Goal: Transaction & Acquisition: Book appointment/travel/reservation

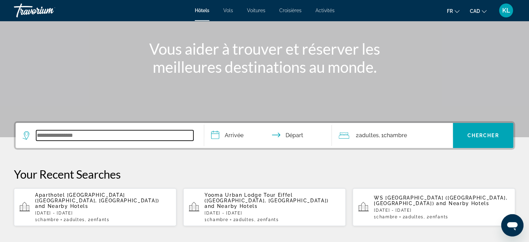
click at [88, 139] on input "Search widget" at bounding box center [114, 135] width 157 height 10
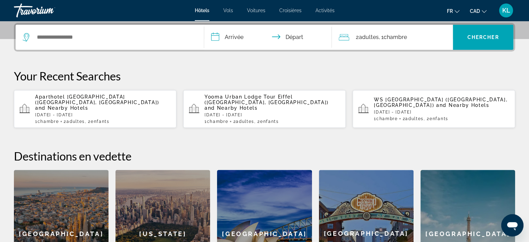
click at [73, 105] on span "and Nearby Hotels" at bounding box center [61, 108] width 53 height 6
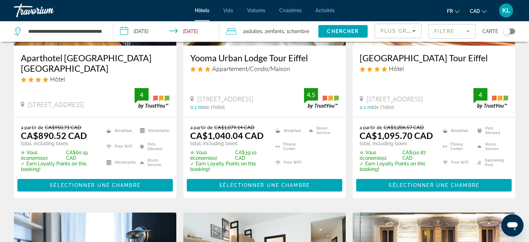
scroll to position [114, 0]
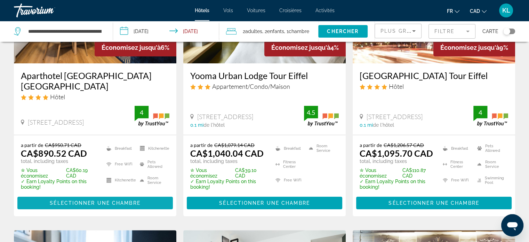
click at [129, 203] on span "Sélectionner une chambre" at bounding box center [95, 203] width 90 height 6
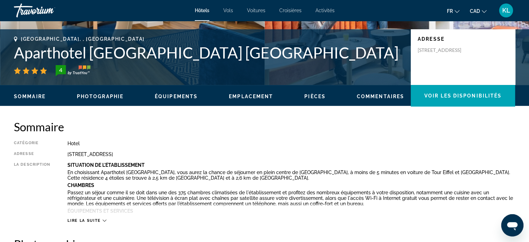
scroll to position [5, 0]
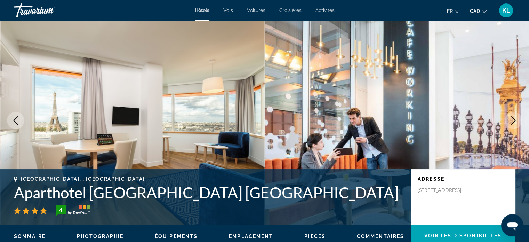
click at [512, 120] on icon "Next image" at bounding box center [513, 120] width 8 height 8
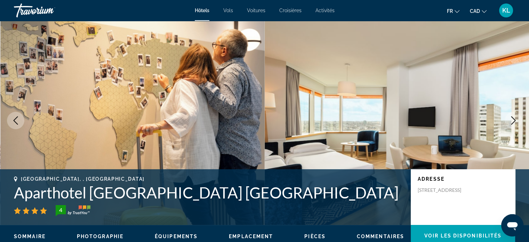
click at [512, 120] on icon "Next image" at bounding box center [513, 120] width 8 height 8
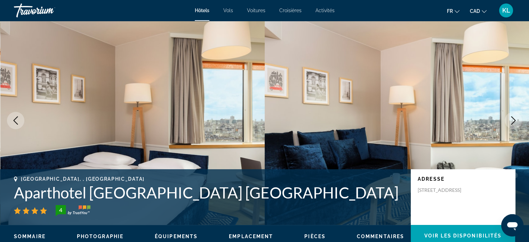
click at [512, 120] on icon "Next image" at bounding box center [513, 120] width 8 height 8
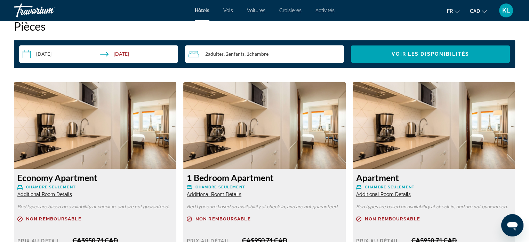
scroll to position [902, 0]
click at [267, 51] on span "Chambre" at bounding box center [258, 54] width 19 height 6
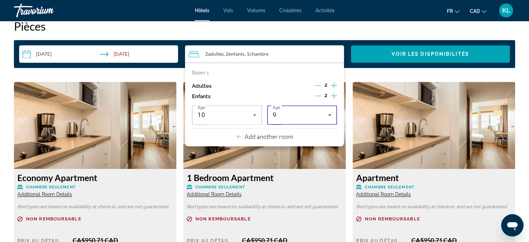
click at [288, 111] on div "9" at bounding box center [300, 115] width 55 height 8
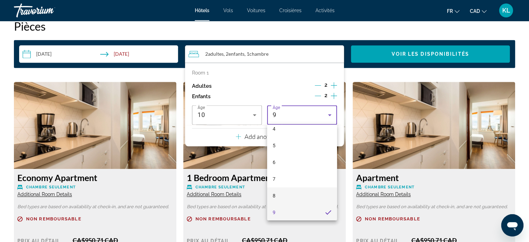
scroll to position [100, 0]
click at [283, 199] on mat-option "10" at bounding box center [302, 202] width 70 height 17
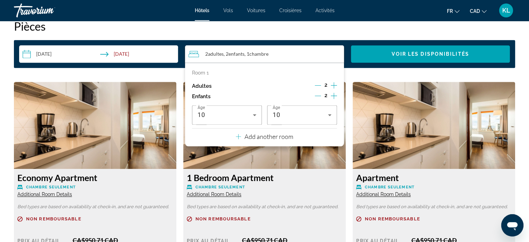
click at [349, 137] on div "Apartment Chambre seulement Additional Room Details Bed types are based on avai…" at bounding box center [433, 199] width 169 height 235
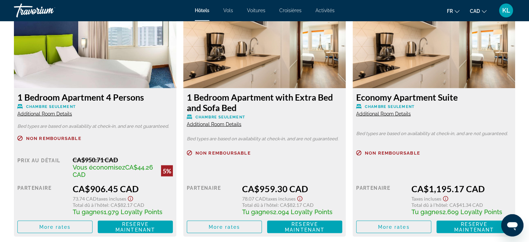
scroll to position [1223, 0]
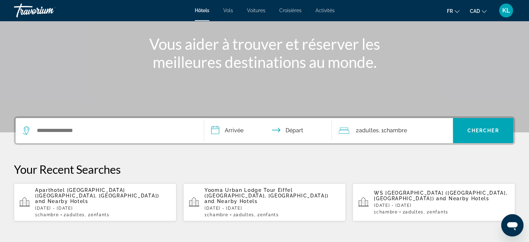
scroll to position [77, 0]
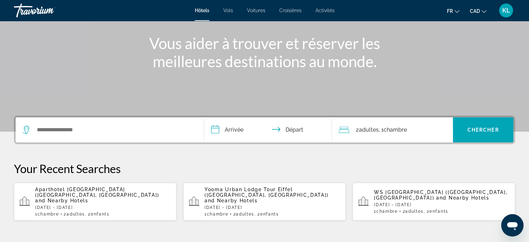
click at [88, 197] on span "and Nearby Hotels" at bounding box center [61, 200] width 53 height 6
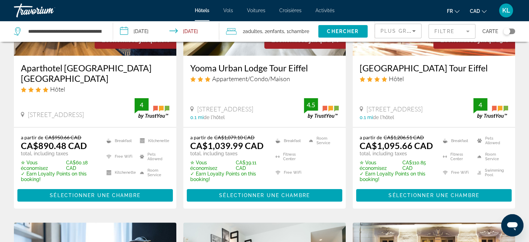
scroll to position [122, 0]
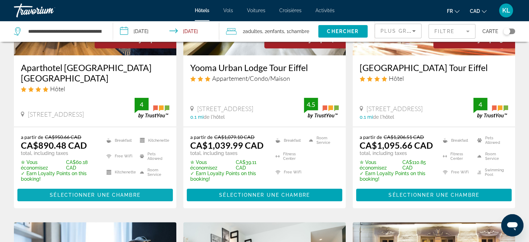
click at [135, 197] on span "Sélectionner une chambre" at bounding box center [95, 195] width 90 height 6
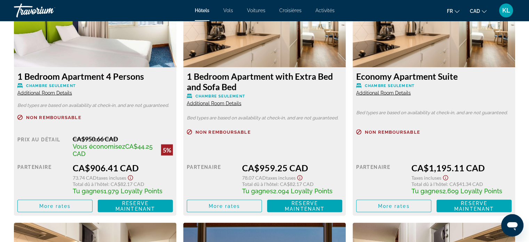
scroll to position [1246, 0]
click at [140, 204] on span "Reserve maintenant" at bounding box center [135, 205] width 40 height 11
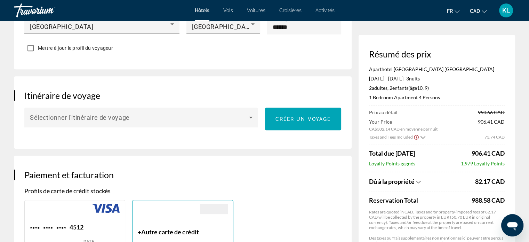
scroll to position [373, 0]
click at [519, 115] on div "Réservation d'hotel Résumé des prix Aparthotel [GEOGRAPHIC_DATA] Tour Eiffel [D…" at bounding box center [264, 224] width 529 height 1153
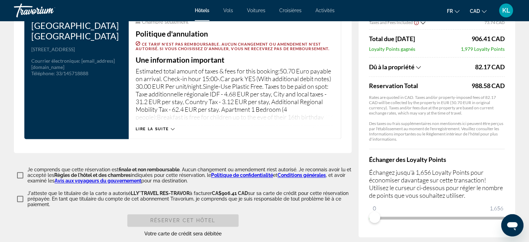
scroll to position [934, 0]
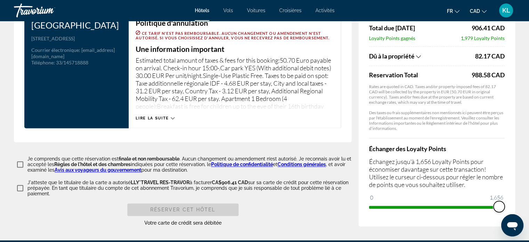
drag, startPoint x: 376, startPoint y: 217, endPoint x: 525, endPoint y: 196, distance: 151.0
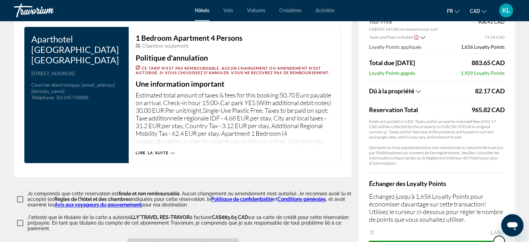
scroll to position [1031, 0]
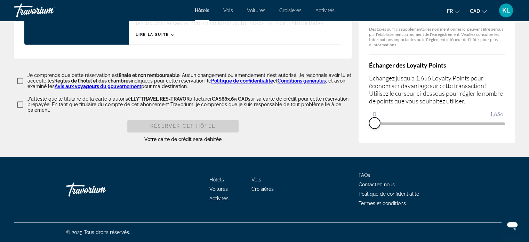
drag, startPoint x: 497, startPoint y: 125, endPoint x: 350, endPoint y: 123, distance: 146.3
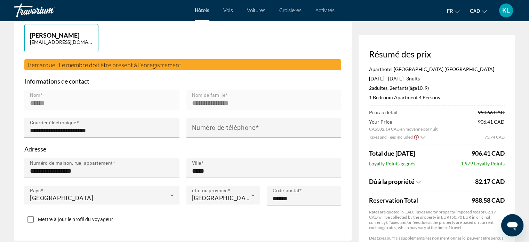
scroll to position [203, 0]
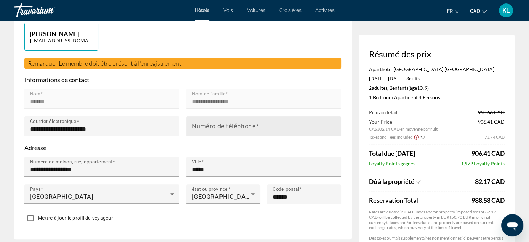
click at [204, 130] on mat-label "Numéro de téléphone" at bounding box center [224, 125] width 64 height 7
click at [204, 133] on input "Numéro de téléphone" at bounding box center [266, 129] width 148 height 8
type input "**********"
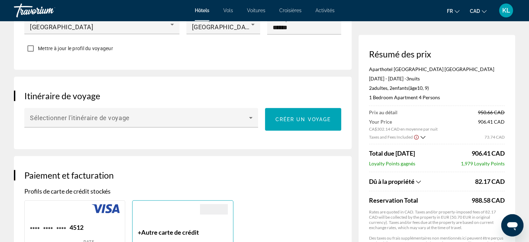
scroll to position [373, 0]
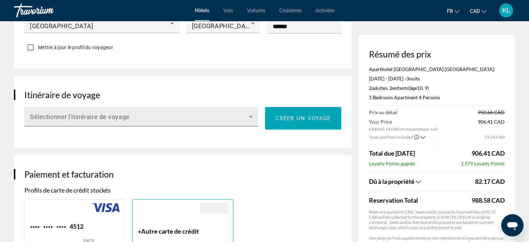
click at [179, 123] on span "Main content" at bounding box center [139, 119] width 219 height 8
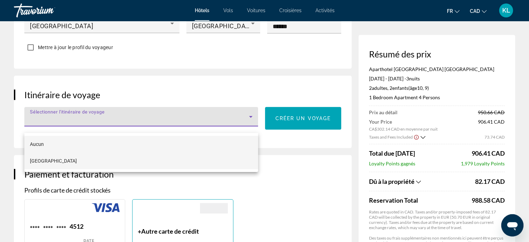
click at [112, 158] on mat-option "[GEOGRAPHIC_DATA]" at bounding box center [141, 160] width 234 height 17
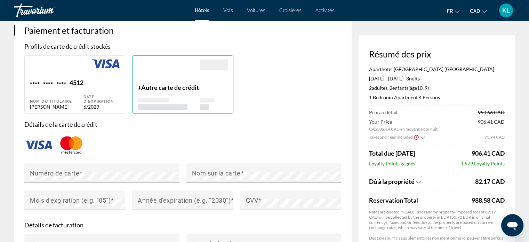
scroll to position [547, 0]
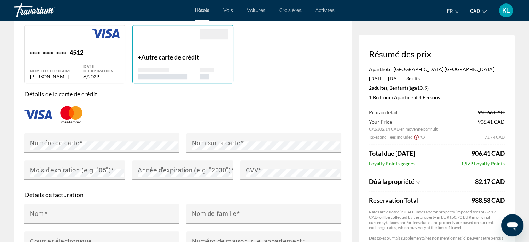
click at [80, 66] on div "**** **** **** 4512 Nom du titulaire [PERSON_NAME]" at bounding box center [57, 63] width 54 height 31
type input "******"
type input "**********"
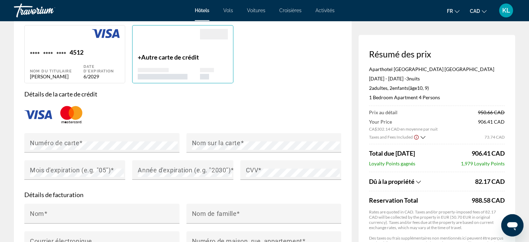
type input "*****"
type input "*******"
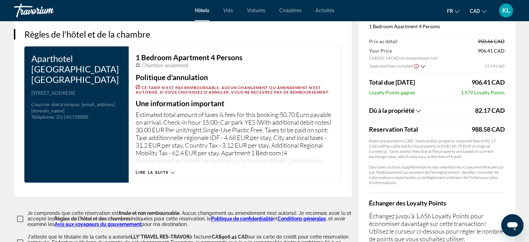
scroll to position [866, 0]
click at [157, 175] on div "Lire la suite" at bounding box center [235, 165] width 198 height 19
click at [159, 174] on span "Lire la suite" at bounding box center [152, 172] width 33 height 5
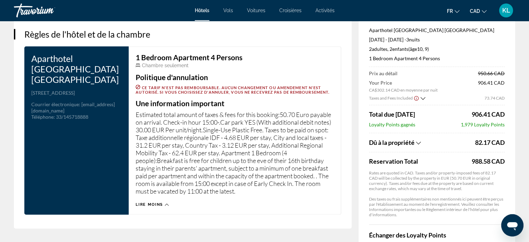
click at [239, 195] on p "Estimated total amount of taxes & fees for this booking:50.70 Euro payable on a…" at bounding box center [235, 153] width 198 height 84
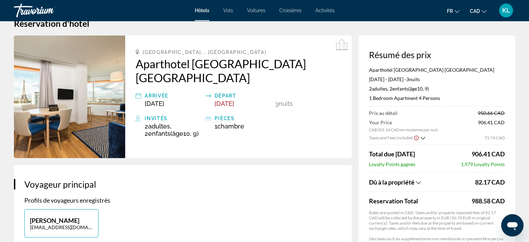
scroll to position [20, 0]
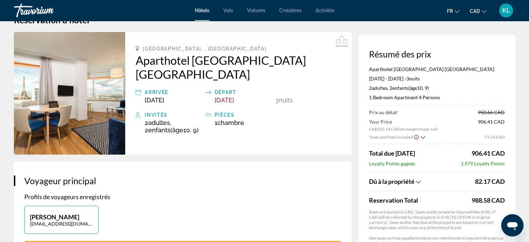
drag, startPoint x: 470, startPoint y: 200, endPoint x: 506, endPoint y: 198, distance: 36.5
click at [506, 198] on div "Résumé des prix Aparthotel [GEOGRAPHIC_DATA] Tour Eiffel [DATE] - [DATE] - 3 nu…" at bounding box center [436, 193] width 156 height 316
click at [420, 180] on icon "Show Taxes and Fees breakdown" at bounding box center [418, 182] width 5 height 6
